Goal: Transaction & Acquisition: Purchase product/service

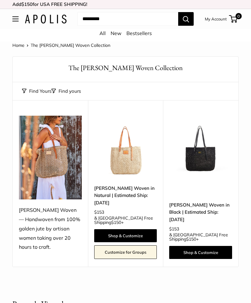
click at [141, 161] on img at bounding box center [125, 147] width 63 height 63
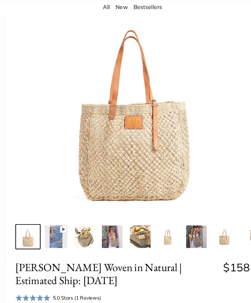
scroll to position [70, 0]
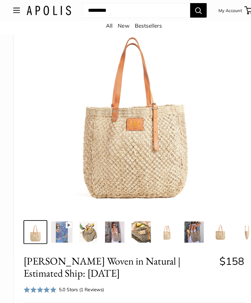
click at [188, 212] on img at bounding box center [182, 218] width 20 height 20
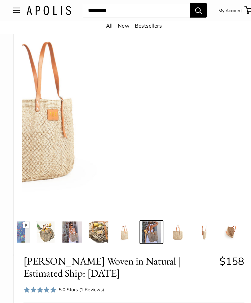
scroll to position [0, 51]
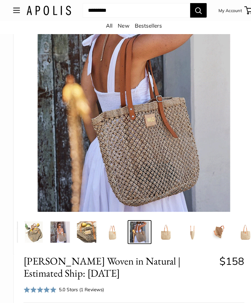
click at [59, 212] on img at bounding box center [56, 218] width 20 height 20
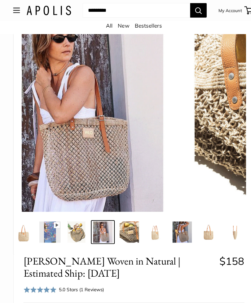
scroll to position [0, 0]
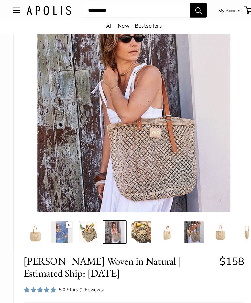
click at [88, 211] on img at bounding box center [83, 218] width 20 height 20
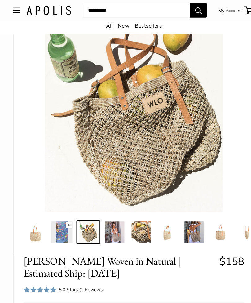
click at [112, 209] on img at bounding box center [108, 218] width 20 height 20
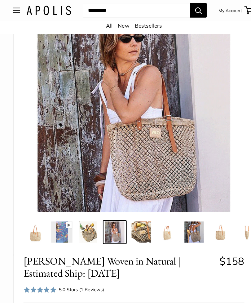
click at [138, 211] on img at bounding box center [132, 218] width 20 height 20
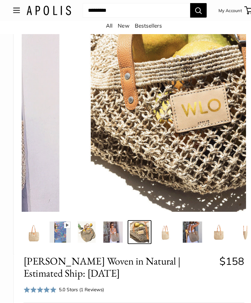
scroll to position [0, 2]
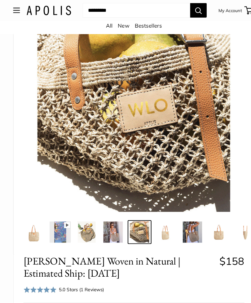
click at [162, 209] on img at bounding box center [156, 218] width 20 height 20
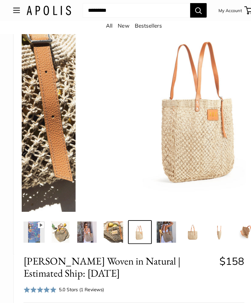
scroll to position [0, 26]
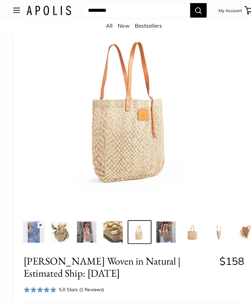
click at [182, 211] on img at bounding box center [180, 218] width 20 height 20
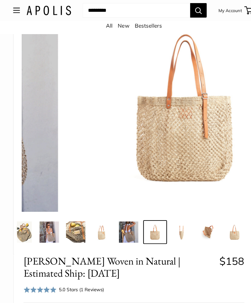
scroll to position [0, 63]
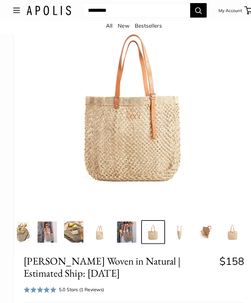
click at [196, 208] on img at bounding box center [193, 218] width 20 height 20
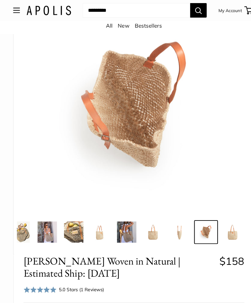
click at [173, 209] on img at bounding box center [168, 218] width 20 height 20
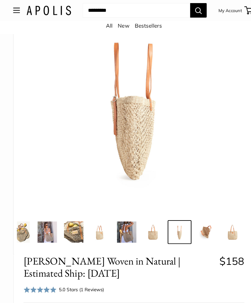
click at [224, 209] on img at bounding box center [218, 218] width 20 height 20
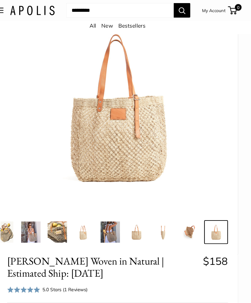
click at [183, 212] on img at bounding box center [193, 218] width 20 height 20
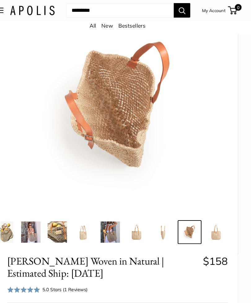
click at [158, 210] on img at bounding box center [168, 218] width 20 height 20
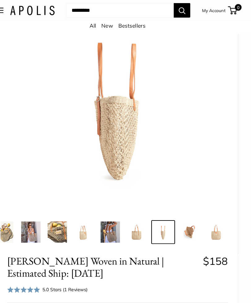
click at [137, 208] on img at bounding box center [144, 218] width 20 height 20
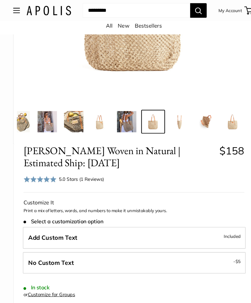
scroll to position [172, 0]
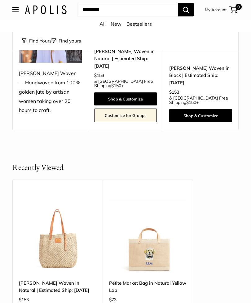
scroll to position [132, 0]
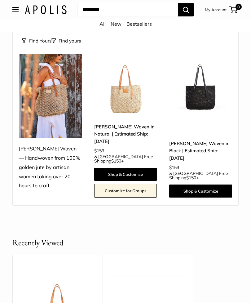
scroll to position [61, 0]
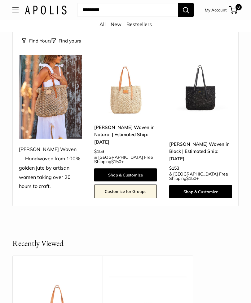
click at [125, 134] on link "[PERSON_NAME] Woven in Natural | Estimated Ship: [DATE]" at bounding box center [125, 135] width 63 height 22
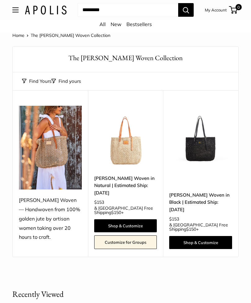
click at [215, 151] on img at bounding box center [200, 137] width 63 height 63
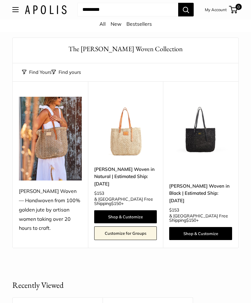
scroll to position [19, 0]
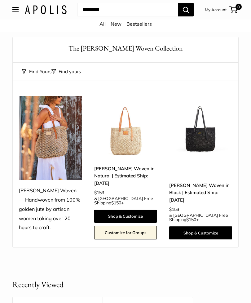
click at [150, 178] on link "[PERSON_NAME] Woven in Natural | Estimated Ship: [DATE]" at bounding box center [125, 176] width 63 height 22
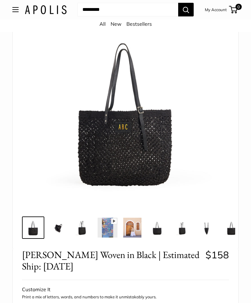
scroll to position [52, 0]
click at [68, 231] on img at bounding box center [58, 227] width 20 height 20
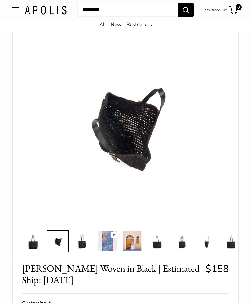
scroll to position [36, 0]
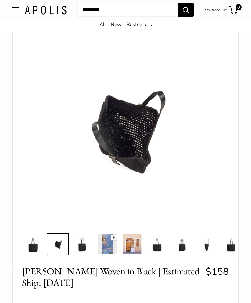
click at [90, 248] on img at bounding box center [83, 244] width 20 height 20
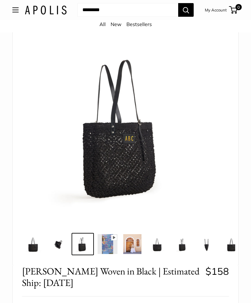
click at [114, 245] on img at bounding box center [108, 244] width 20 height 20
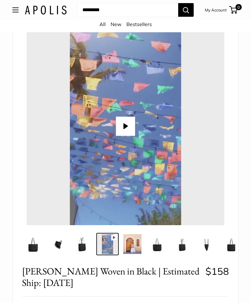
click at [131, 125] on button "Play" at bounding box center [125, 125] width 19 height 19
click at [138, 247] on img at bounding box center [132, 244] width 20 height 20
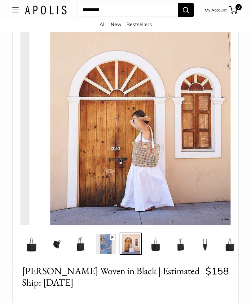
scroll to position [0, 2]
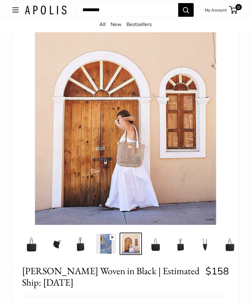
type input "*****"
click at [161, 243] on img at bounding box center [156, 244] width 20 height 20
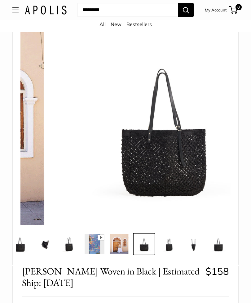
scroll to position [0, 14]
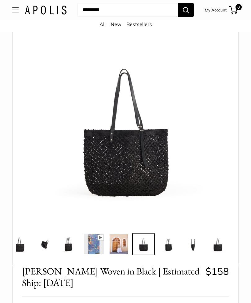
click at [175, 243] on img at bounding box center [168, 244] width 20 height 20
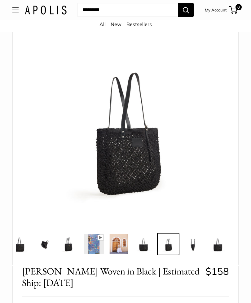
click at [199, 245] on img at bounding box center [193, 244] width 20 height 20
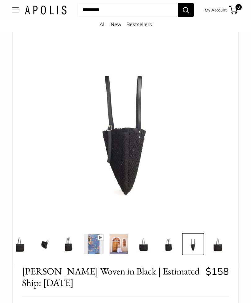
click at [222, 244] on img at bounding box center [218, 244] width 20 height 20
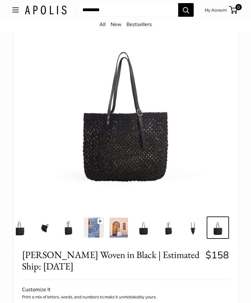
scroll to position [52, 0]
click at [50, 222] on img at bounding box center [44, 227] width 20 height 20
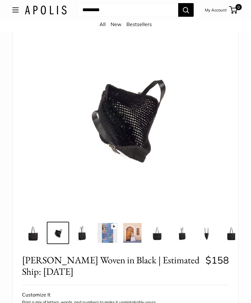
scroll to position [46, 0]
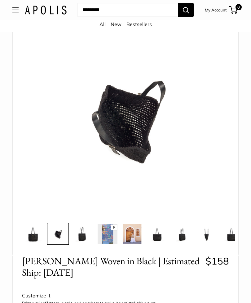
click at [90, 235] on img at bounding box center [83, 234] width 20 height 20
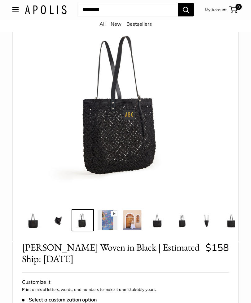
scroll to position [60, 0]
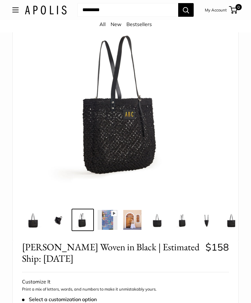
click at [165, 223] on img at bounding box center [157, 220] width 20 height 20
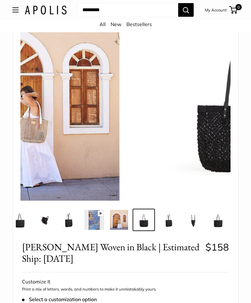
scroll to position [0, 14]
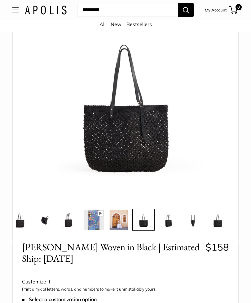
click at [177, 222] on img at bounding box center [168, 220] width 20 height 20
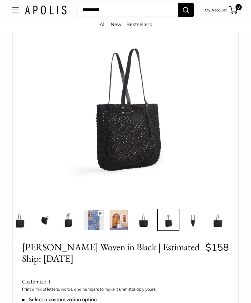
click at [199, 219] on img at bounding box center [193, 220] width 20 height 20
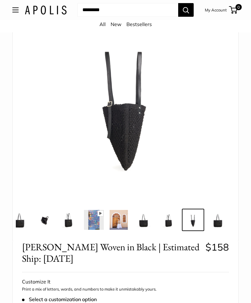
click at [222, 220] on img at bounding box center [218, 220] width 20 height 20
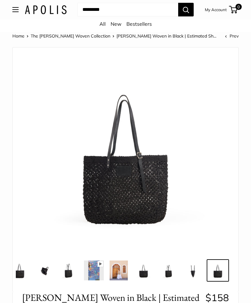
scroll to position [0, 0]
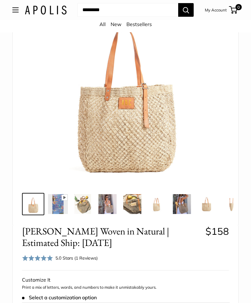
scroll to position [84, 0]
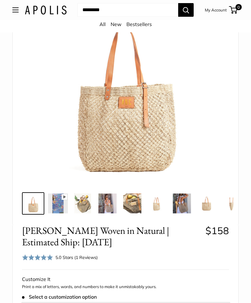
click at [214, 198] on img at bounding box center [207, 203] width 20 height 20
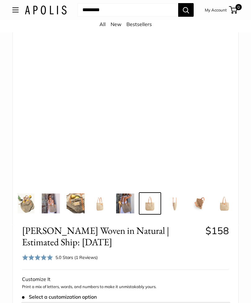
scroll to position [0, 63]
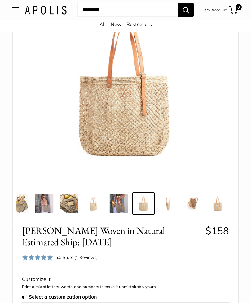
click at [27, 195] on img at bounding box center [20, 203] width 20 height 20
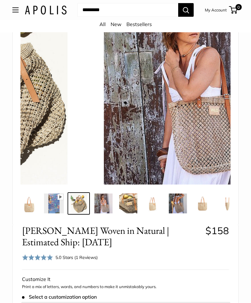
scroll to position [0, 0]
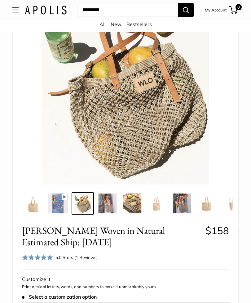
click at [112, 197] on img at bounding box center [108, 203] width 20 height 20
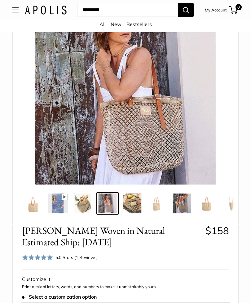
click at [190, 197] on img at bounding box center [182, 203] width 20 height 20
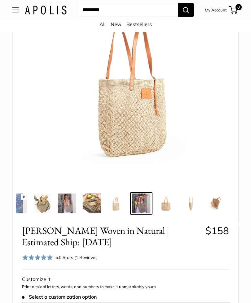
scroll to position [0, 51]
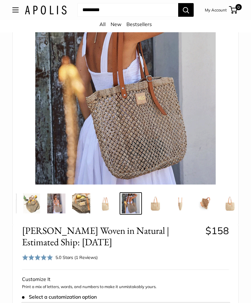
click at [113, 198] on img at bounding box center [106, 203] width 20 height 20
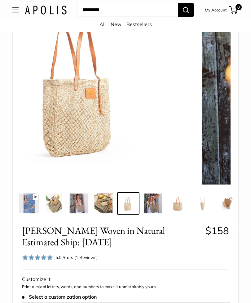
scroll to position [0, 26]
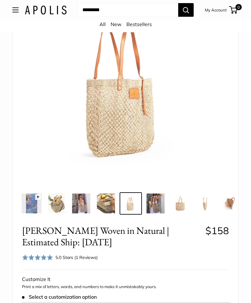
click at [189, 195] on img at bounding box center [180, 203] width 20 height 20
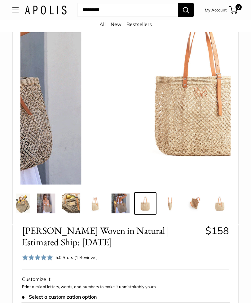
scroll to position [0, 63]
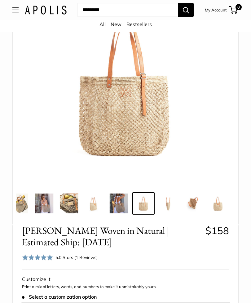
click at [200, 193] on img at bounding box center [193, 203] width 20 height 20
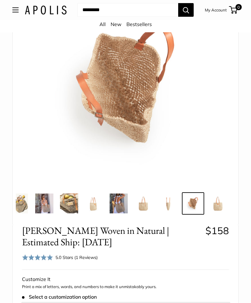
click at [224, 194] on img at bounding box center [218, 203] width 20 height 20
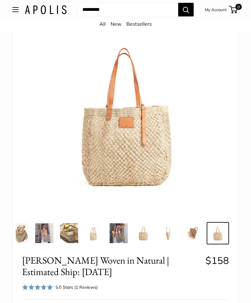
scroll to position [0, 0]
